Goal: Entertainment & Leisure: Consume media (video, audio)

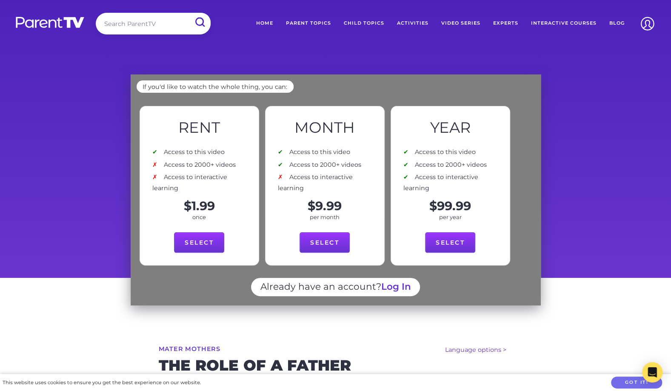
click at [583, 256] on div "See below for how to watch the whole thing If you'd like to watch the whole thi…" at bounding box center [335, 173] width 671 height 210
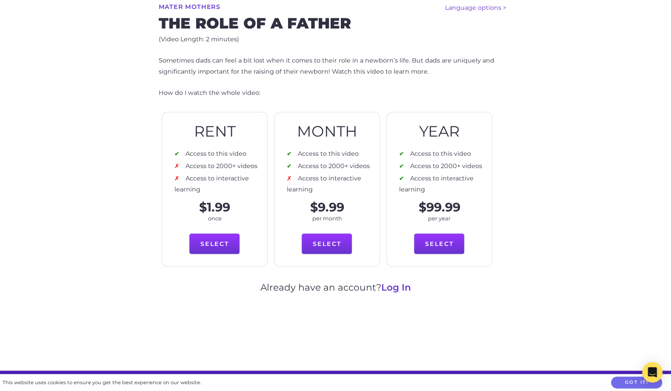
scroll to position [684, 0]
